Goal: Transaction & Acquisition: Register for event/course

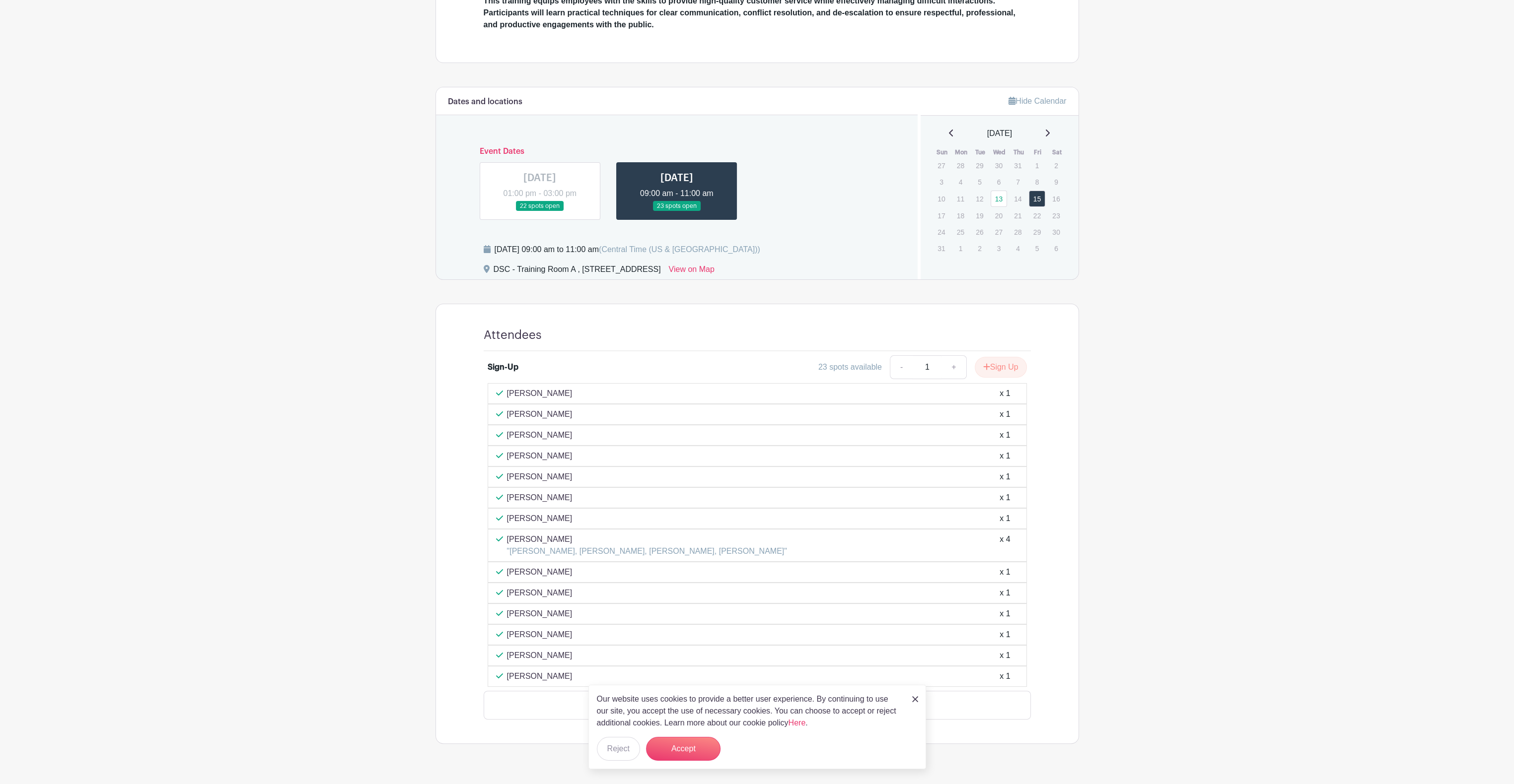
scroll to position [330, 0]
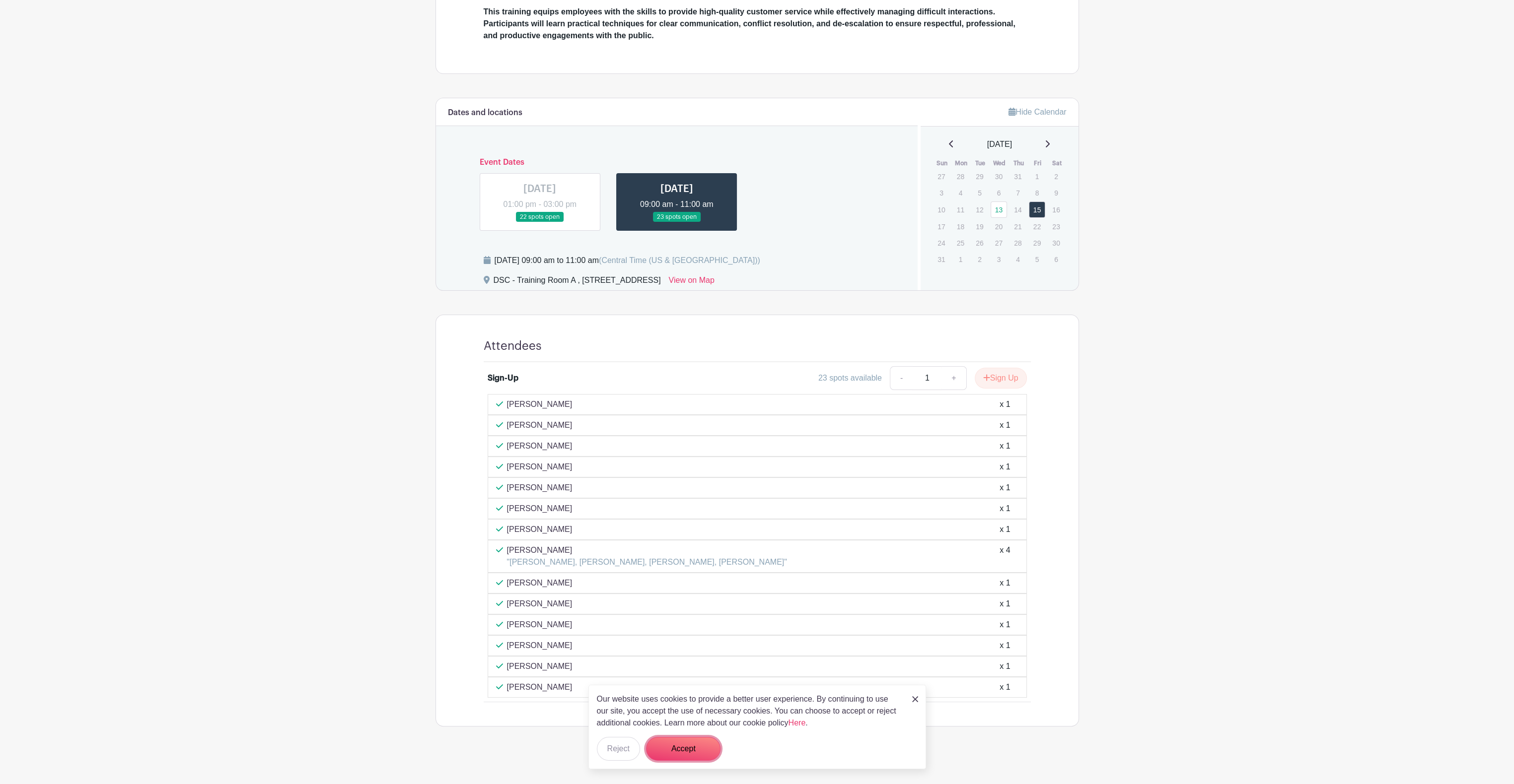
click at [695, 749] on button "Accept" at bounding box center [683, 749] width 74 height 24
click at [1000, 377] on button "Sign Up" at bounding box center [1000, 378] width 52 height 21
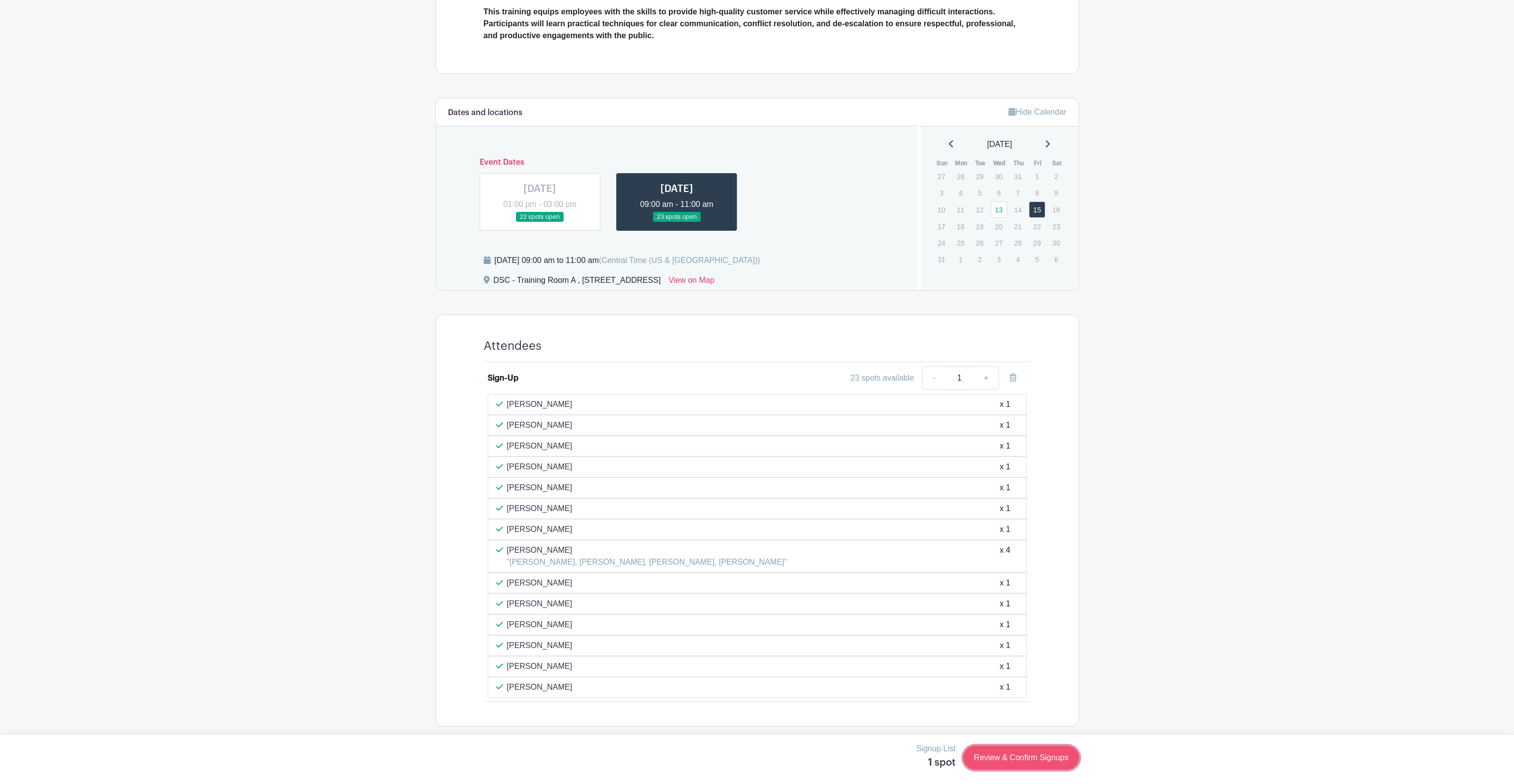
click at [1037, 760] on link "Review & Confirm Signups" at bounding box center [1020, 758] width 115 height 24
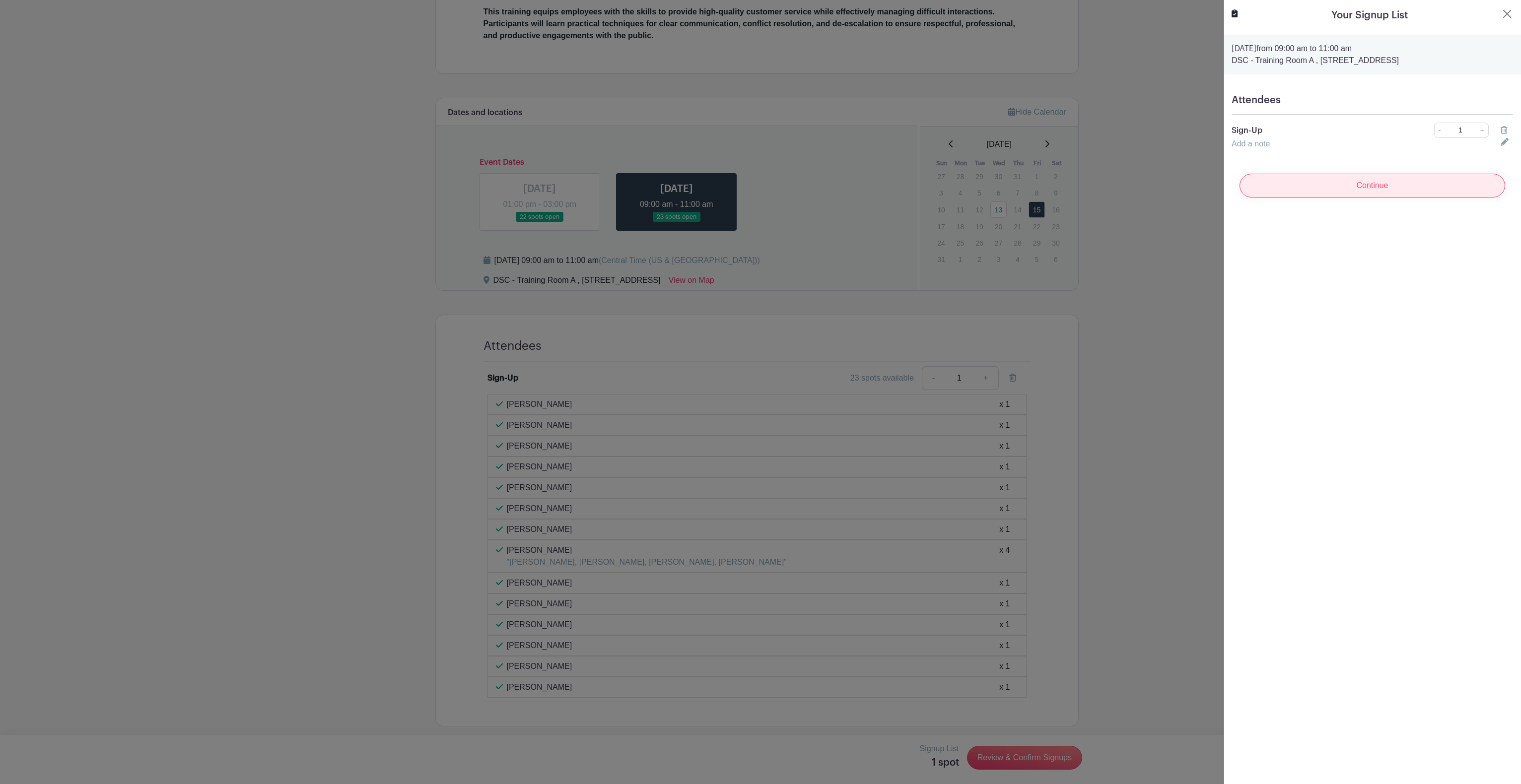
click at [1373, 180] on input "Continue" at bounding box center [1372, 186] width 265 height 24
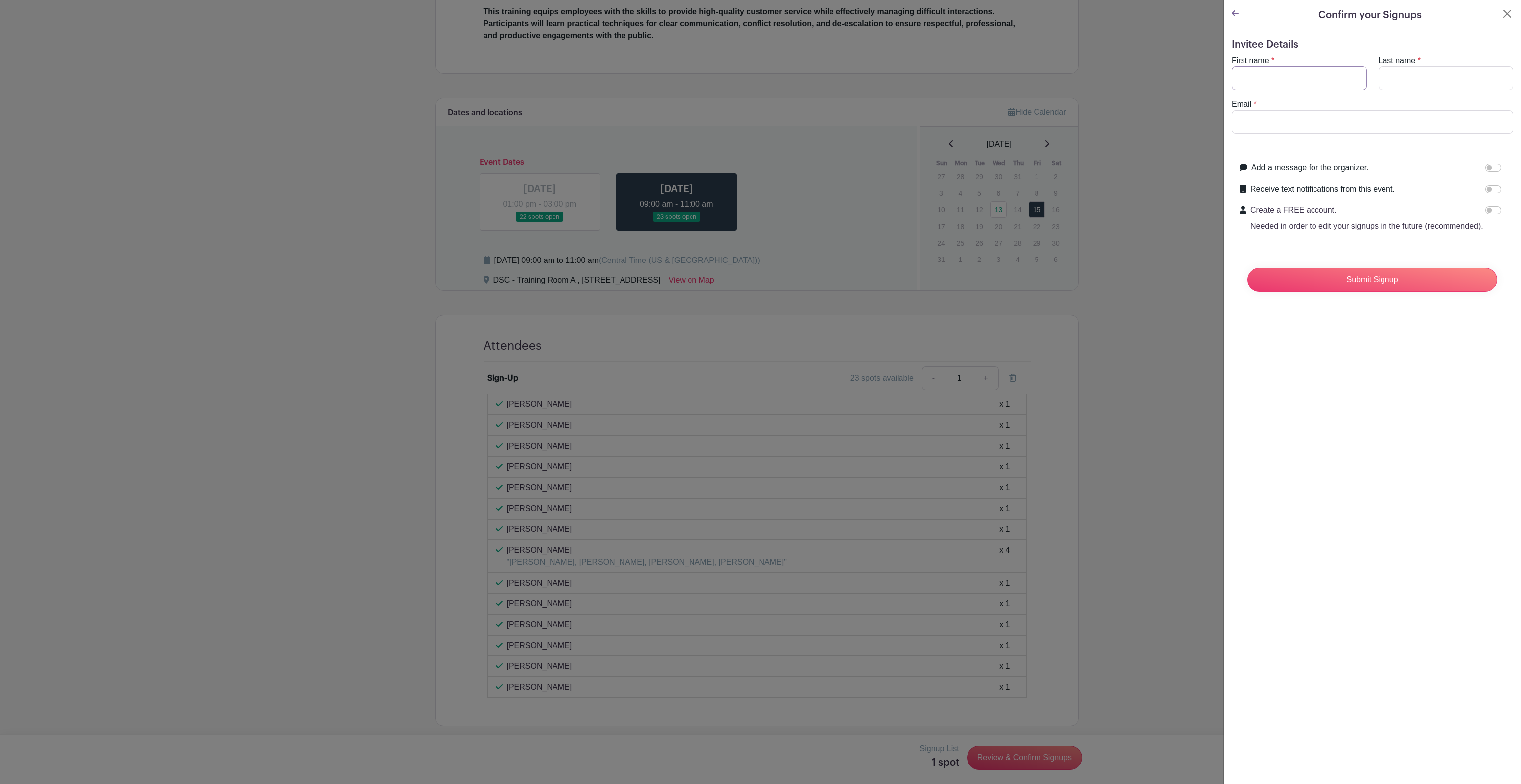
click at [1307, 72] on input "First name" at bounding box center [1299, 78] width 135 height 24
type input "[PERSON_NAME]"
click at [1396, 79] on input "Last name" at bounding box center [1446, 78] width 135 height 24
type input "[PERSON_NAME]"
click at [1286, 126] on input "Email" at bounding box center [1372, 122] width 281 height 24
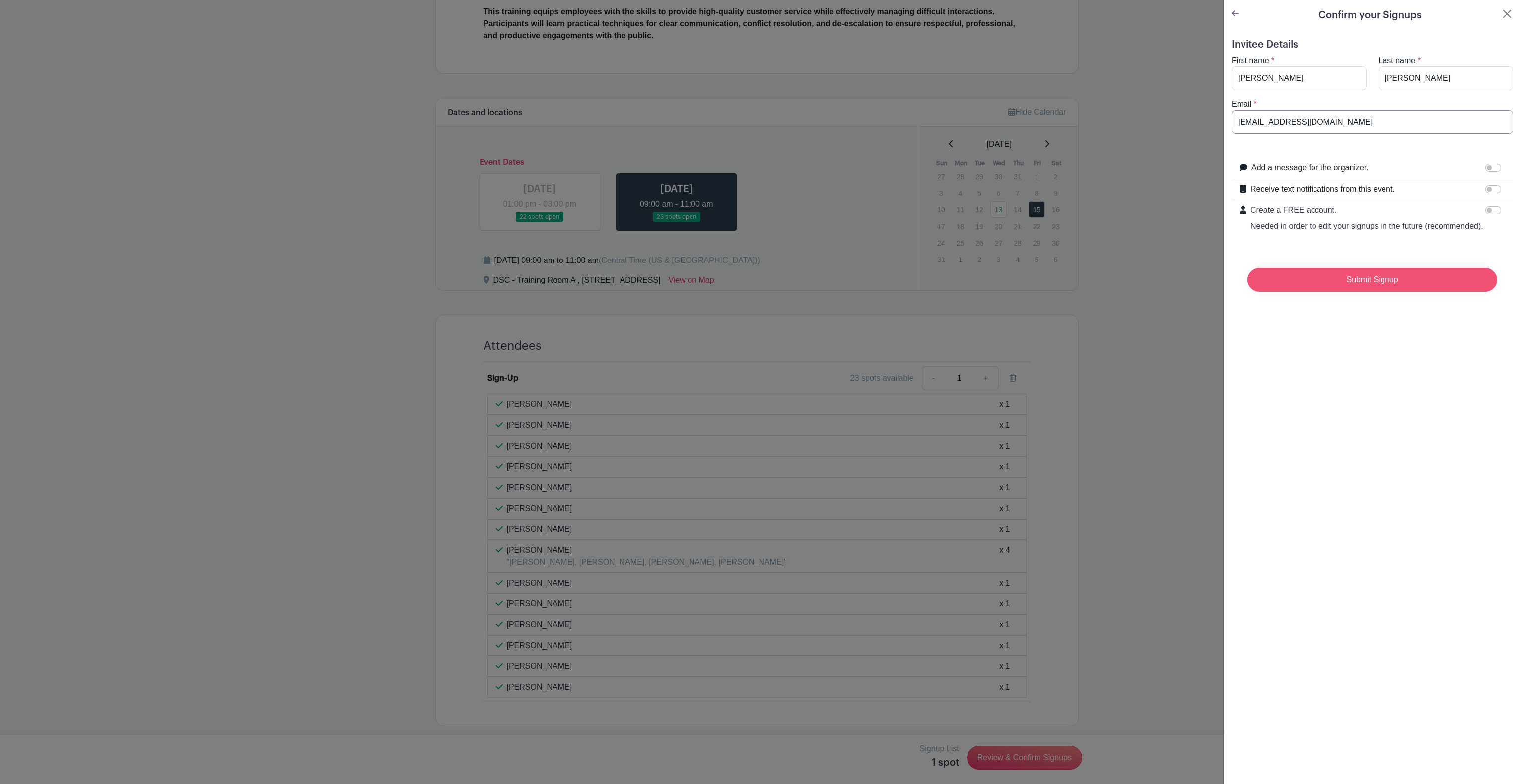
type input "[EMAIL_ADDRESS][DOMAIN_NAME]"
click at [1342, 292] on input "Submit Signup" at bounding box center [1372, 280] width 249 height 24
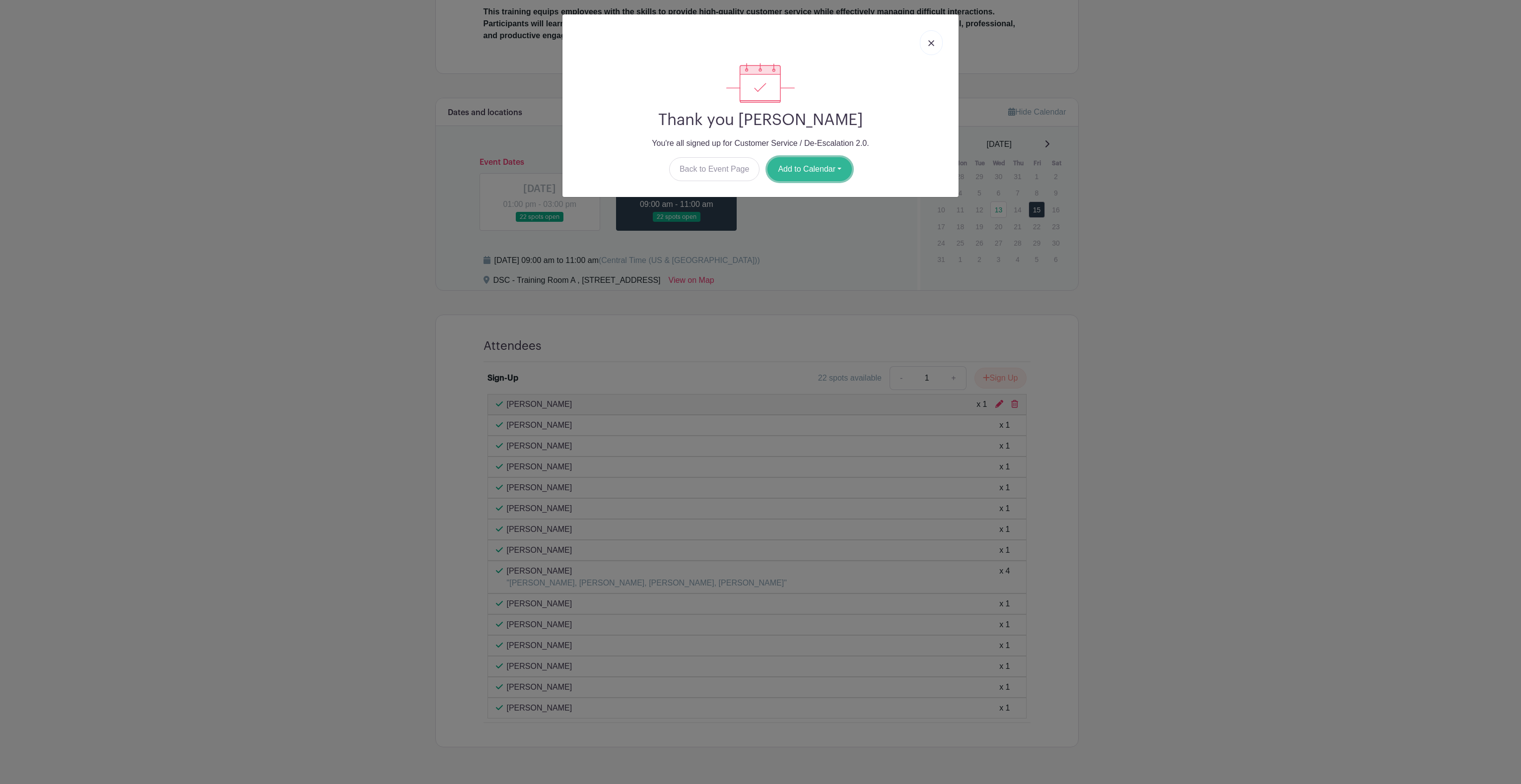
click at [797, 176] on button "Add to Calendar" at bounding box center [810, 169] width 84 height 24
click at [782, 209] on link "Outlook" at bounding box center [807, 211] width 78 height 16
click at [934, 39] on link at bounding box center [931, 42] width 23 height 25
